Goal: Check status

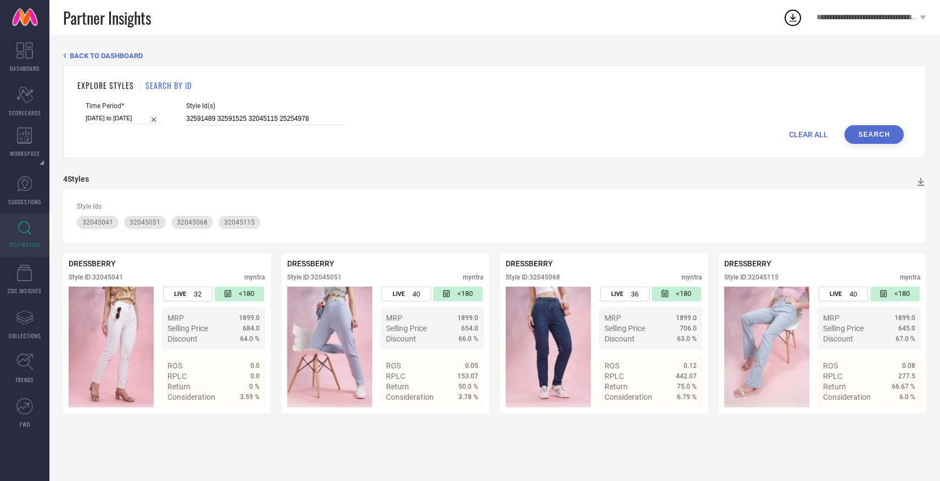
type input "32591489 32591525 32045115 25254978"
click at [874, 130] on button "Search" at bounding box center [873, 134] width 59 height 19
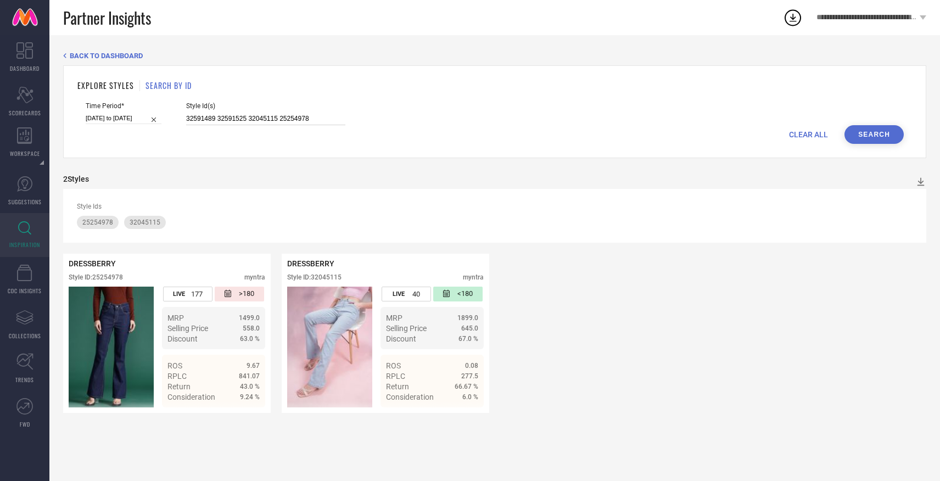
click at [217, 117] on input "32591489 32591525 32045115 25254978" at bounding box center [265, 119] width 159 height 13
click at [187, 120] on input "32591489 32591525 32045115 25254978" at bounding box center [265, 119] width 159 height 13
select select "11"
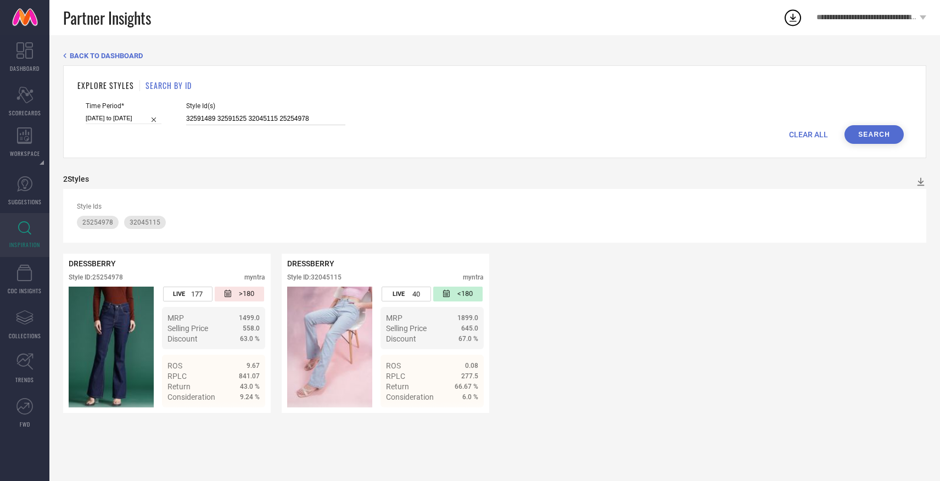
select select "2024"
select select "2025"
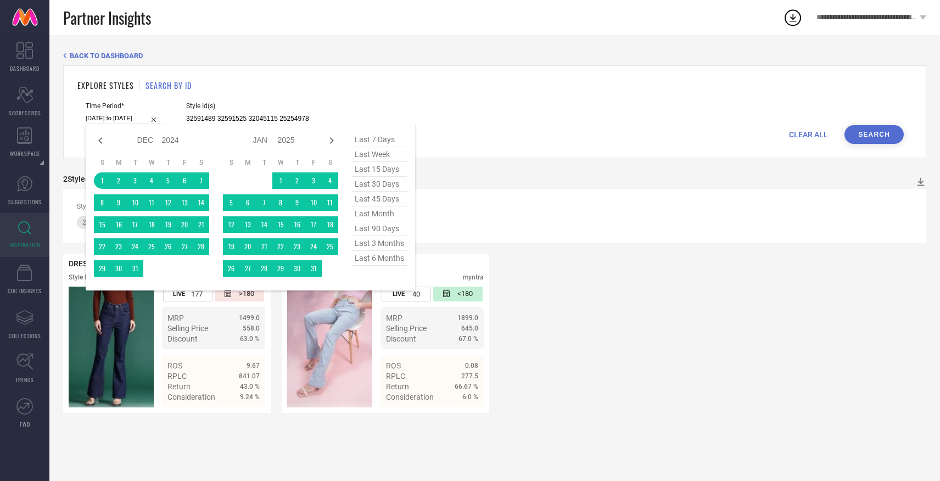
click at [120, 115] on input "[DATE] to [DATE]" at bounding box center [124, 119] width 76 height 12
click at [373, 263] on span "last 6 months" at bounding box center [379, 258] width 55 height 15
type input "[DATE] to [DATE]"
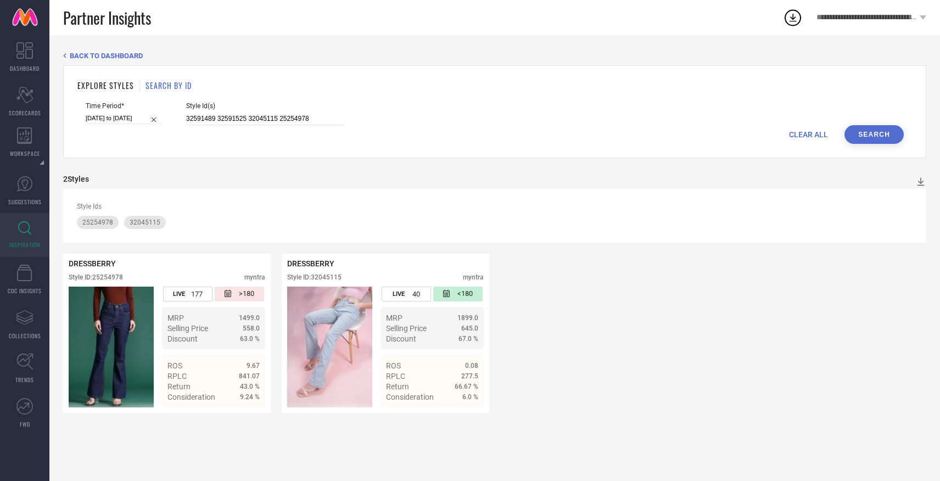
click at [873, 136] on button "Search" at bounding box center [873, 134] width 59 height 19
